Goal: Check status: Check status

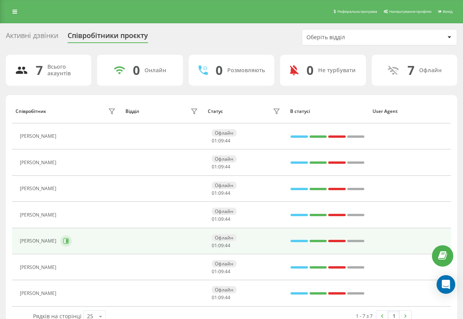
click at [68, 243] on icon at bounding box center [67, 241] width 2 height 4
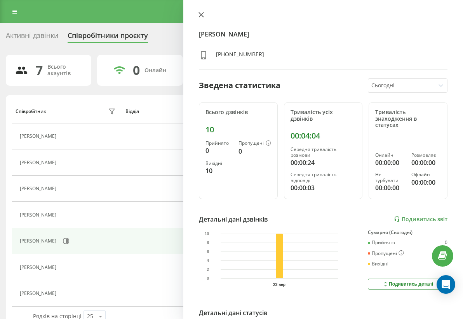
click at [203, 14] on icon at bounding box center [200, 14] width 5 height 5
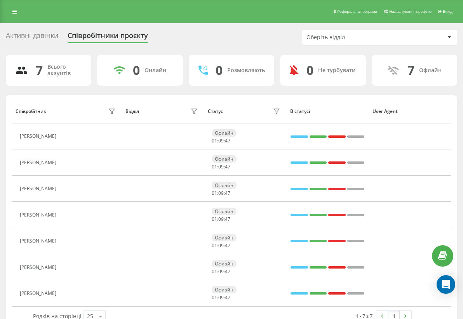
drag, startPoint x: 99, startPoint y: 186, endPoint x: 104, endPoint y: 193, distance: 8.6
click at [68, 186] on icon at bounding box center [65, 189] width 6 height 6
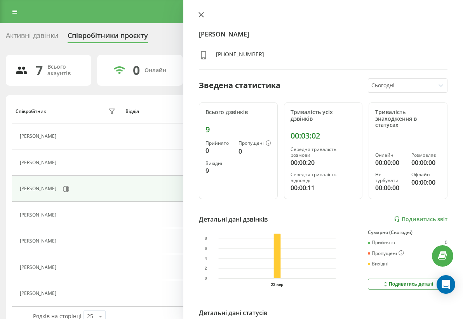
click at [203, 14] on button at bounding box center [201, 15] width 10 height 7
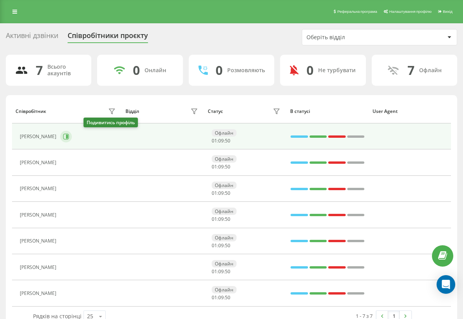
click at [69, 136] on icon at bounding box center [66, 137] width 6 height 6
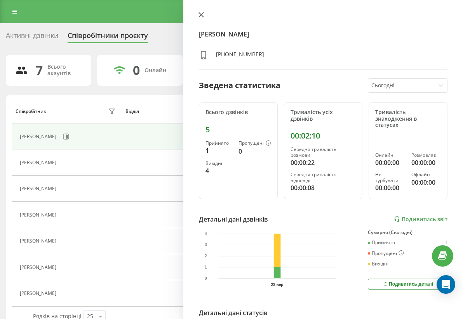
click at [200, 16] on icon at bounding box center [200, 14] width 5 height 5
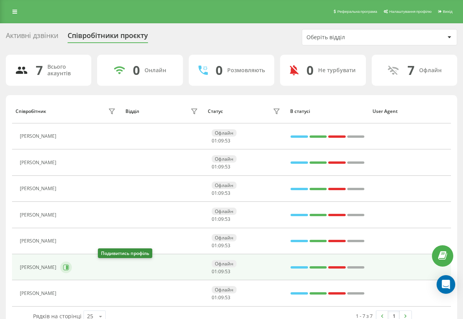
click at [72, 267] on button at bounding box center [66, 268] width 12 height 12
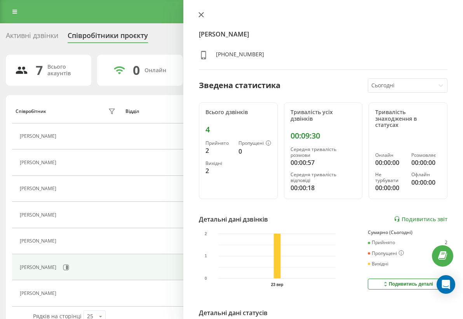
click at [202, 14] on icon at bounding box center [201, 14] width 5 height 5
